Goal: Check status

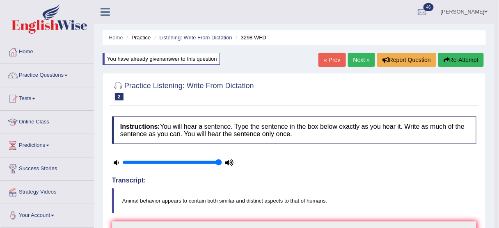
click at [462, 10] on link "Parul Chaudhary" at bounding box center [465, 10] width 60 height 21
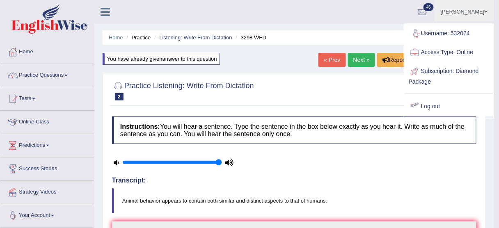
click at [423, 102] on link "Log out" at bounding box center [449, 106] width 89 height 19
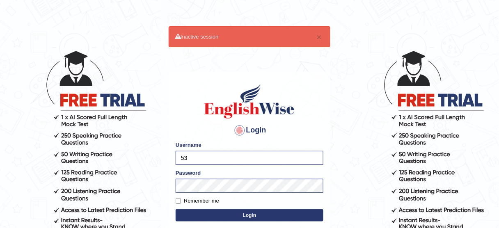
type input "5"
type input "vathanavan"
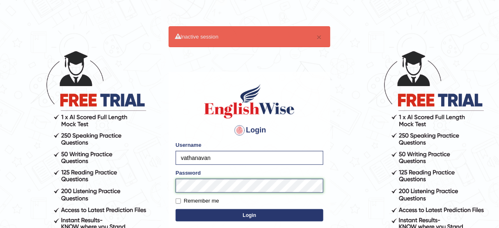
click at [176, 209] on button "Login" at bounding box center [250, 215] width 148 height 12
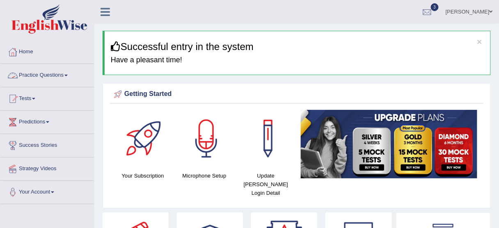
click at [62, 76] on link "Practice Questions" at bounding box center [47, 74] width 94 height 21
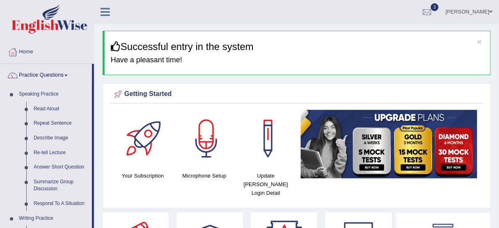
click at [62, 76] on link "Practice Questions" at bounding box center [46, 74] width 92 height 21
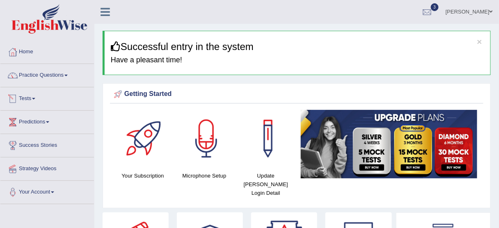
click at [46, 97] on link "Tests" at bounding box center [47, 97] width 94 height 21
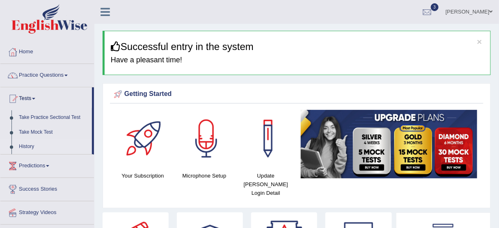
click at [26, 148] on link "History" at bounding box center [53, 147] width 77 height 15
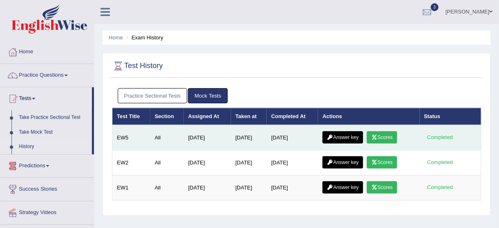
click at [393, 134] on link "Scores" at bounding box center [382, 137] width 30 height 12
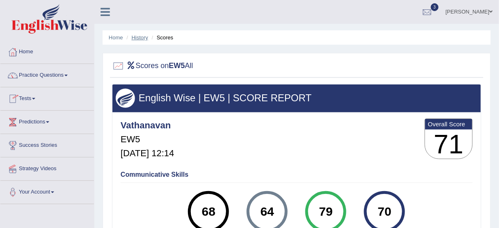
click at [141, 39] on link "History" at bounding box center [140, 37] width 16 height 6
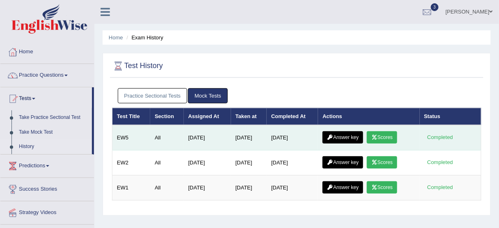
click at [355, 133] on link "Answer key" at bounding box center [343, 137] width 41 height 12
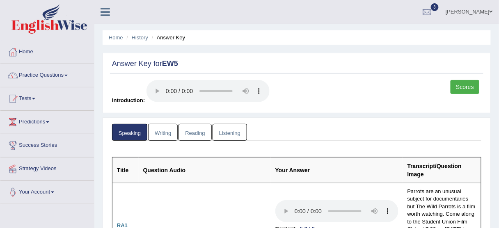
click at [160, 133] on link "Writing" at bounding box center [163, 132] width 30 height 17
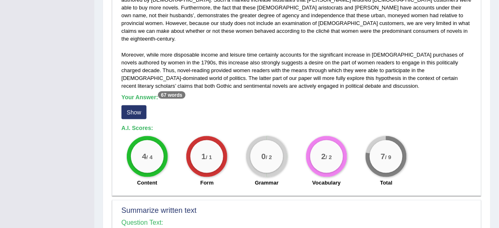
scroll to position [278, 0]
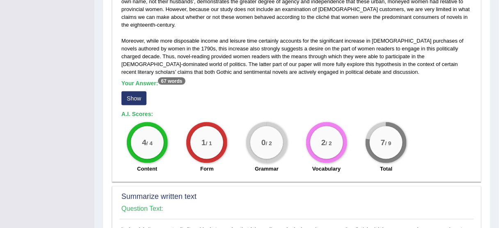
click at [140, 92] on button "Show" at bounding box center [134, 99] width 25 height 14
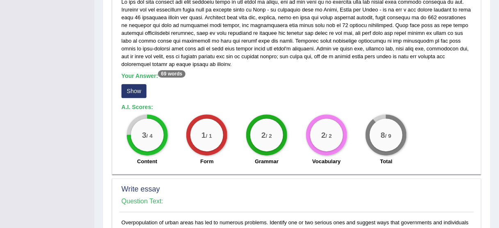
scroll to position [523, 0]
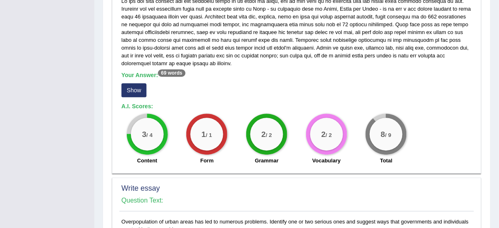
click at [138, 86] on button "Show" at bounding box center [134, 90] width 25 height 14
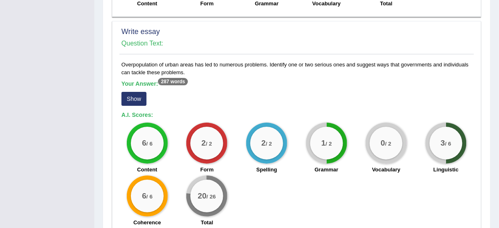
scroll to position [695, 0]
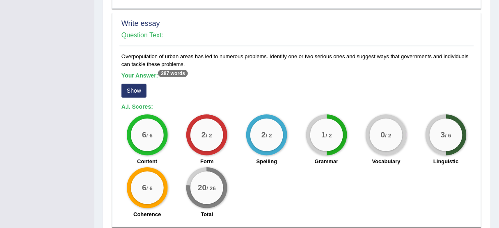
click at [131, 85] on button "Show" at bounding box center [134, 91] width 25 height 14
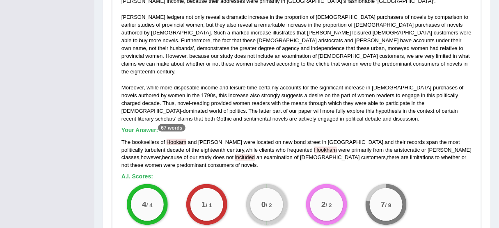
scroll to position [0, 0]
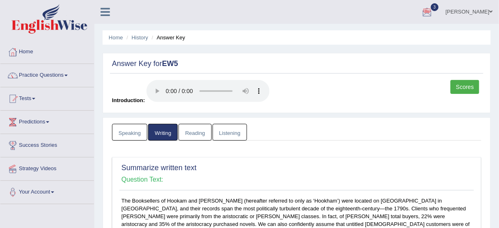
click at [229, 137] on link "Listening" at bounding box center [230, 132] width 34 height 17
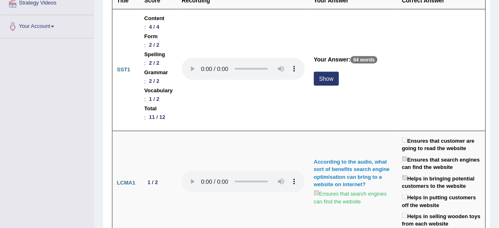
scroll to position [163, 0]
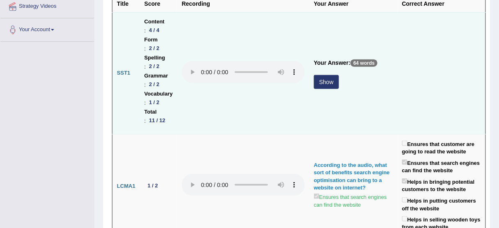
click at [339, 80] on button "Show" at bounding box center [326, 82] width 25 height 14
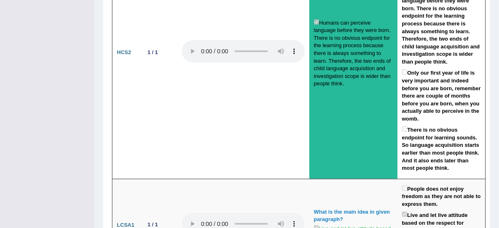
scroll to position [1492, 0]
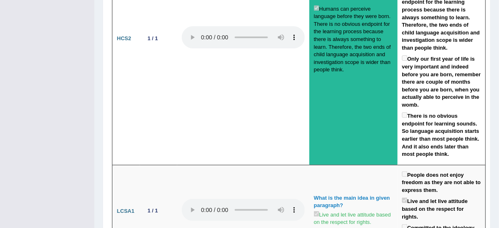
drag, startPoint x: 498, startPoint y: 125, endPoint x: 502, endPoint y: 129, distance: 6.1
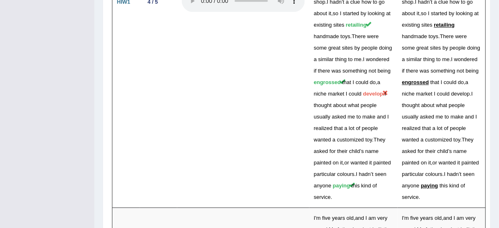
scroll to position [2127, 0]
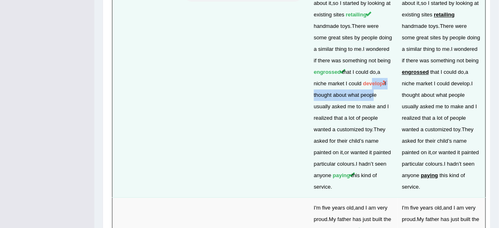
drag, startPoint x: 376, startPoint y: 109, endPoint x: 379, endPoint y: 117, distance: 8.6
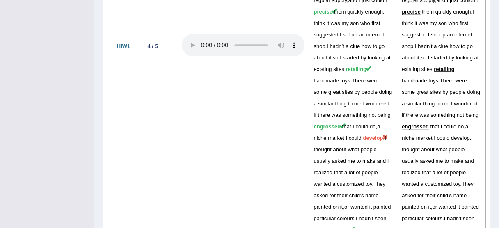
scroll to position [2069, 0]
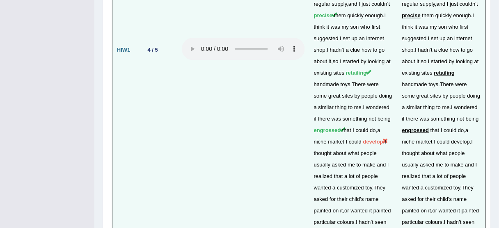
click at [292, 192] on td at bounding box center [243, 50] width 132 height 412
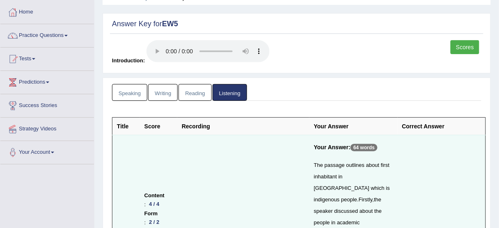
scroll to position [33, 0]
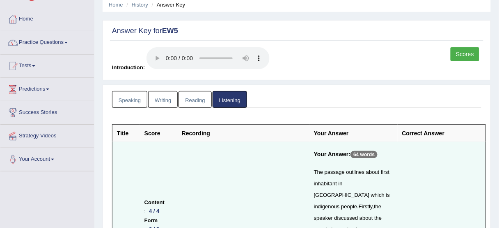
click at [192, 95] on link "Reading" at bounding box center [195, 99] width 33 height 17
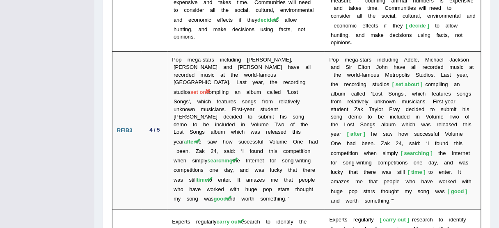
scroll to position [0, 0]
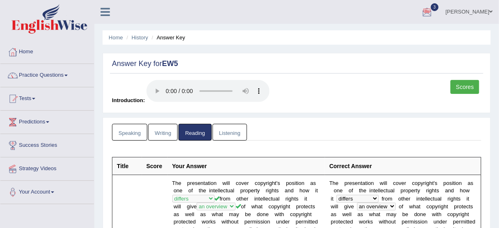
click at [134, 133] on link "Speaking" at bounding box center [129, 132] width 35 height 17
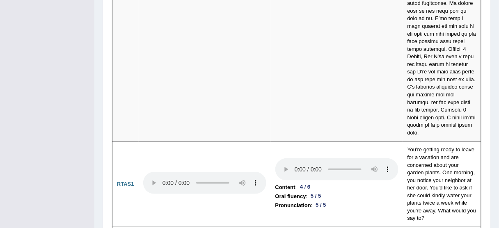
scroll to position [3902, 0]
